Goal: Task Accomplishment & Management: Manage account settings

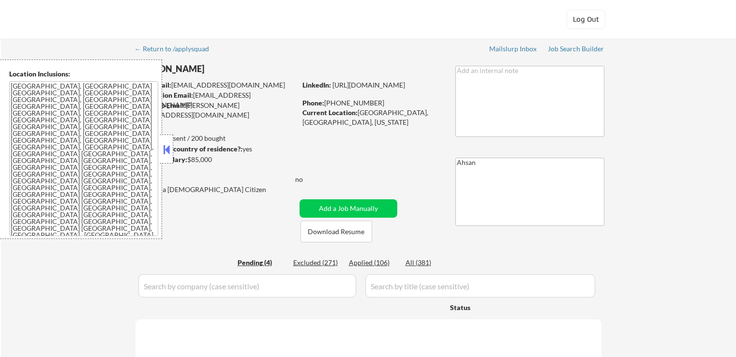
select select ""pending""
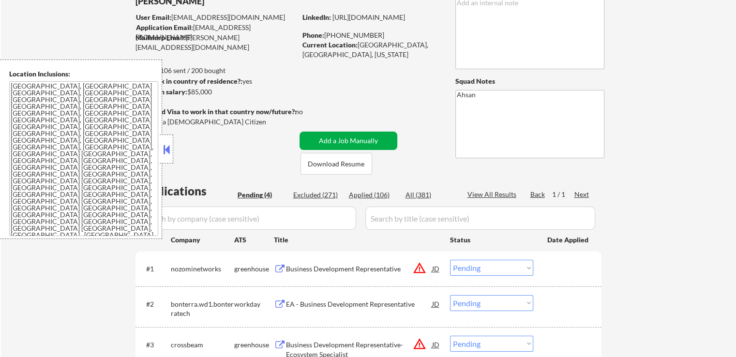
scroll to position [194, 0]
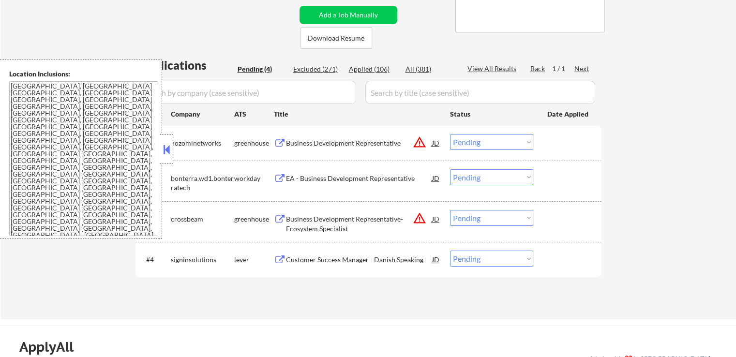
click at [298, 256] on div "Customer Success Manager - Danish Speaking" at bounding box center [359, 260] width 146 height 10
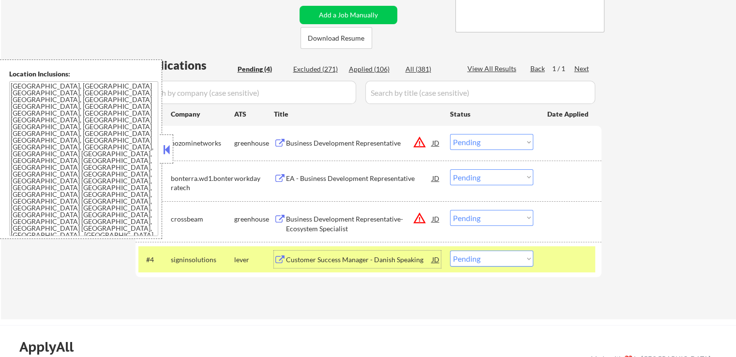
click at [314, 257] on div "Customer Success Manager - Danish Speaking" at bounding box center [359, 260] width 146 height 10
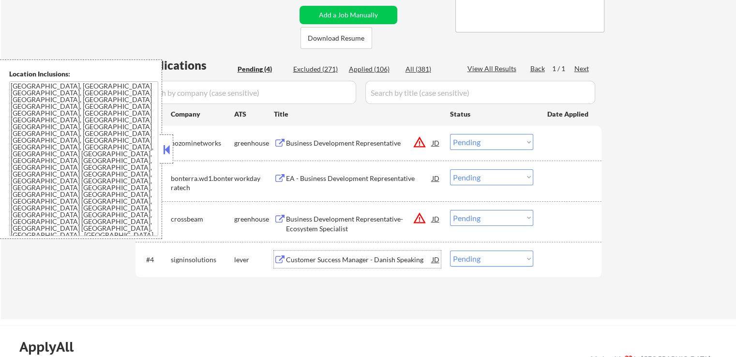
click at [507, 258] on select "Choose an option... Pending Applied Excluded (Questions) Excluded (Expired) Exc…" at bounding box center [491, 259] width 83 height 16
select select ""applied""
click at [450, 251] on select "Choose an option... Pending Applied Excluded (Questions) Excluded (Expired) Exc…" at bounding box center [491, 259] width 83 height 16
click at [649, 151] on div "← Return to /applysquad Mailslurp Inbox Job Search Builder [PERSON_NAME] User E…" at bounding box center [368, 82] width 735 height 474
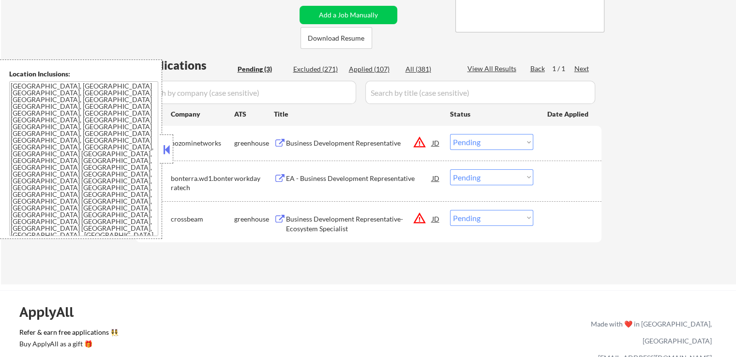
scroll to position [242, 0]
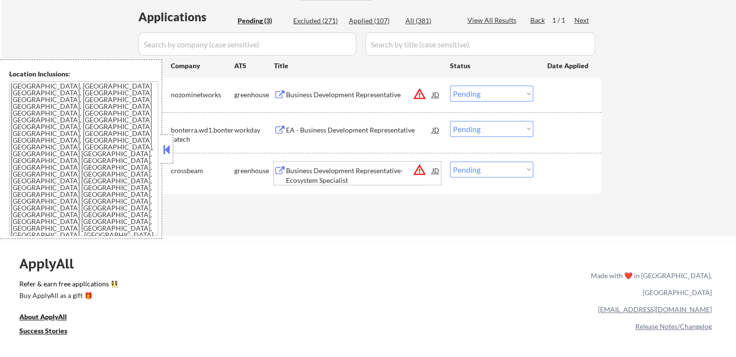
drag, startPoint x: 319, startPoint y: 174, endPoint x: 320, endPoint y: 145, distance: 29.0
click at [320, 173] on div "Business Development Representative- Ecosystem Specialist" at bounding box center [359, 175] width 146 height 19
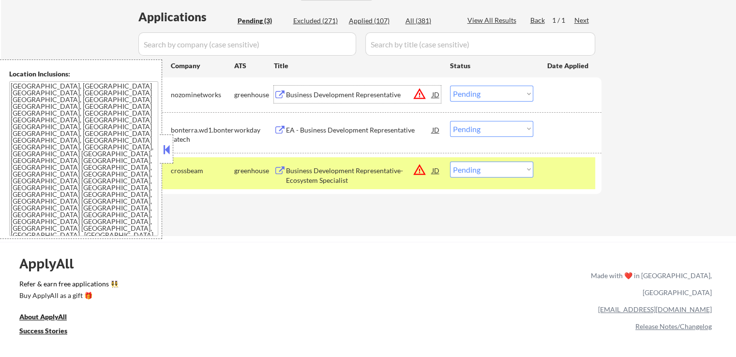
click at [312, 97] on div "Business Development Representative" at bounding box center [359, 95] width 146 height 10
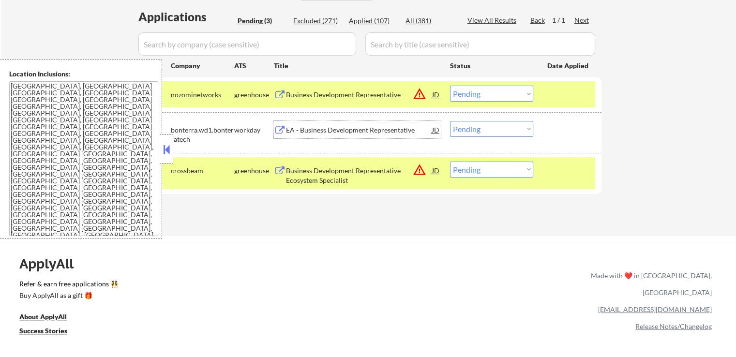
click at [345, 134] on div "EA - Business Development Representative" at bounding box center [359, 130] width 146 height 10
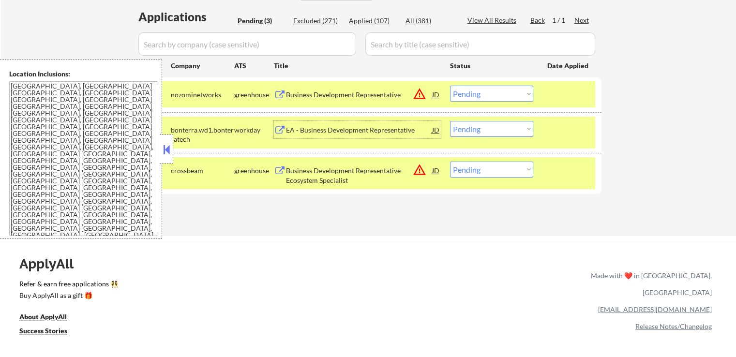
click at [478, 171] on select "Choose an option... Pending Applied Excluded (Questions) Excluded (Expired) Exc…" at bounding box center [491, 170] width 83 height 16
select select ""excluded__location_""
click at [450, 162] on select "Choose an option... Pending Applied Excluded (Questions) Excluded (Expired) Exc…" at bounding box center [491, 170] width 83 height 16
click at [489, 91] on select "Choose an option... Pending Applied Excluded (Questions) Excluded (Expired) Exc…" at bounding box center [491, 94] width 83 height 16
select select ""excluded__location_""
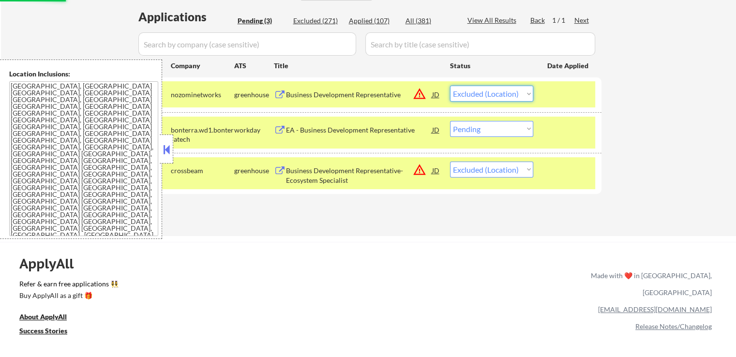
click at [450, 86] on select "Choose an option... Pending Applied Excluded (Questions) Excluded (Expired) Exc…" at bounding box center [491, 94] width 83 height 16
click at [476, 128] on select "Choose an option... Pending Applied Excluded (Questions) Excluded (Expired) Exc…" at bounding box center [491, 129] width 83 height 16
select select ""excluded__location_""
click at [450, 121] on select "Choose an option... Pending Applied Excluded (Questions) Excluded (Expired) Exc…" at bounding box center [491, 129] width 83 height 16
drag, startPoint x: 498, startPoint y: 128, endPoint x: 501, endPoint y: 136, distance: 8.3
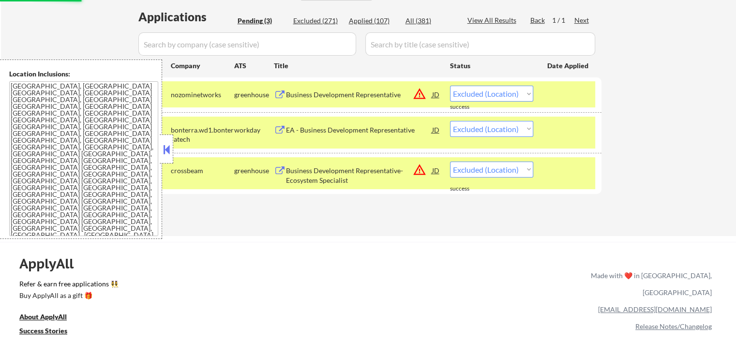
click at [498, 128] on select "Choose an option... Pending Applied Excluded (Questions) Excluded (Expired) Exc…" at bounding box center [491, 129] width 83 height 16
select select ""pending""
